Goal: Find specific page/section: Find specific page/section

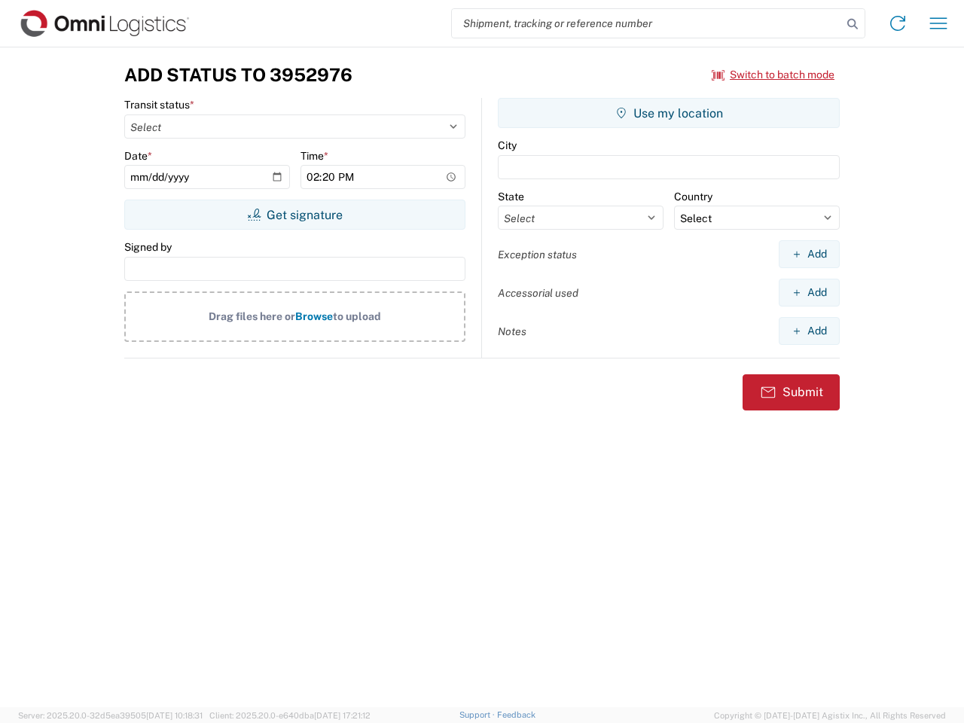
click at [647, 23] on input "search" at bounding box center [647, 23] width 390 height 29
click at [852, 24] on icon at bounding box center [852, 24] width 21 height 21
click at [897, 23] on icon at bounding box center [897, 23] width 24 height 24
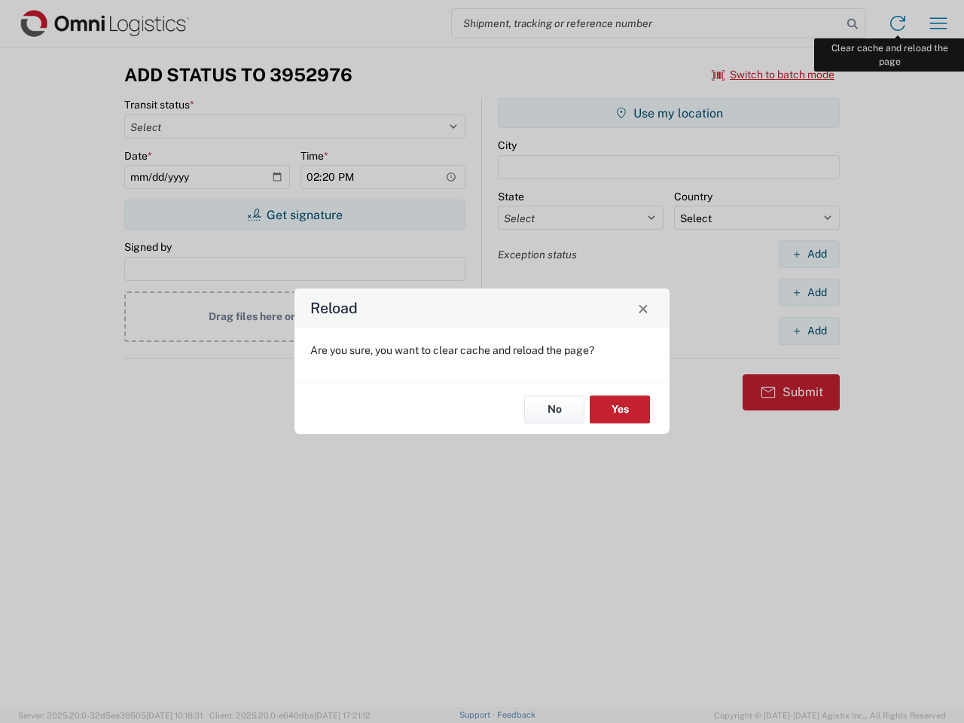
click at [938, 23] on div "Reload Are you sure, you want to clear cache and reload the page? No Yes" at bounding box center [482, 361] width 964 height 723
click at [773, 75] on div "Reload Are you sure, you want to clear cache and reload the page? No Yes" at bounding box center [482, 361] width 964 height 723
click at [294, 215] on div "Reload Are you sure, you want to clear cache and reload the page? No Yes" at bounding box center [482, 361] width 964 height 723
click at [669, 113] on div "Reload Are you sure, you want to clear cache and reload the page? No Yes" at bounding box center [482, 361] width 964 height 723
click at [809, 254] on div "Reload Are you sure, you want to clear cache and reload the page? No Yes" at bounding box center [482, 361] width 964 height 723
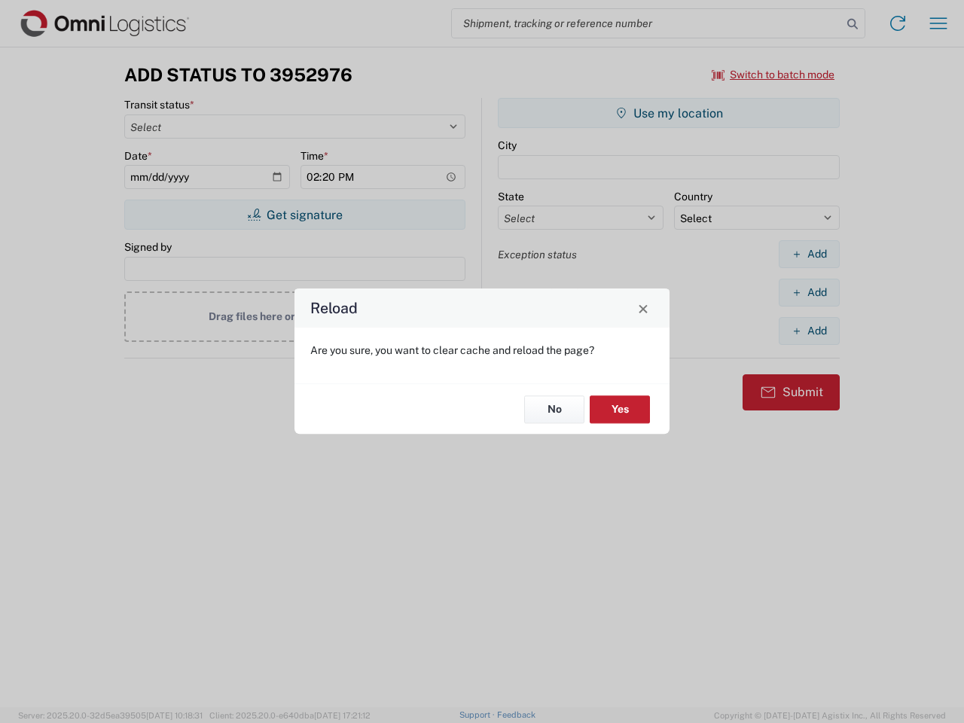
click at [809, 292] on div "Reload Are you sure, you want to clear cache and reload the page? No Yes" at bounding box center [482, 361] width 964 height 723
click at [809, 331] on div "Reload Are you sure, you want to clear cache and reload the page? No Yes" at bounding box center [482, 361] width 964 height 723
